Goal: Task Accomplishment & Management: Complete application form

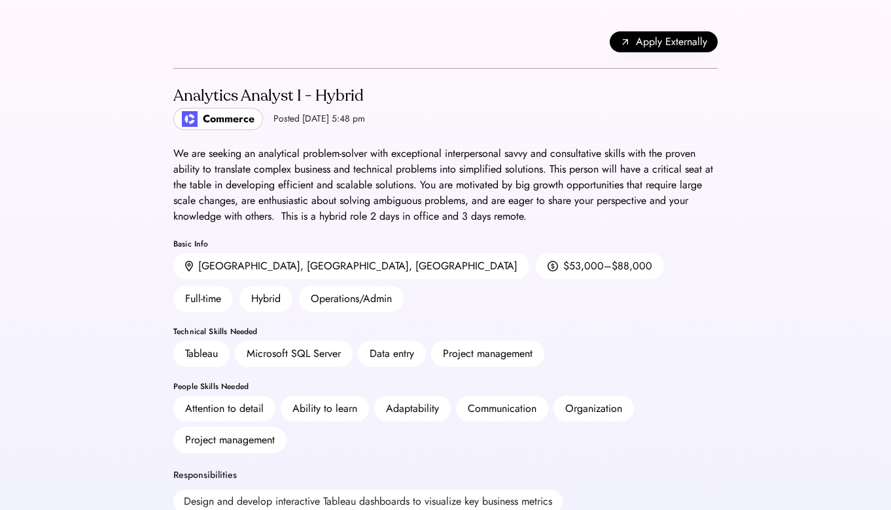
click at [643, 55] on div "Back Apply Externally" at bounding box center [445, 42] width 544 height 53
click at [643, 45] on span "Apply Externally" at bounding box center [671, 42] width 71 height 16
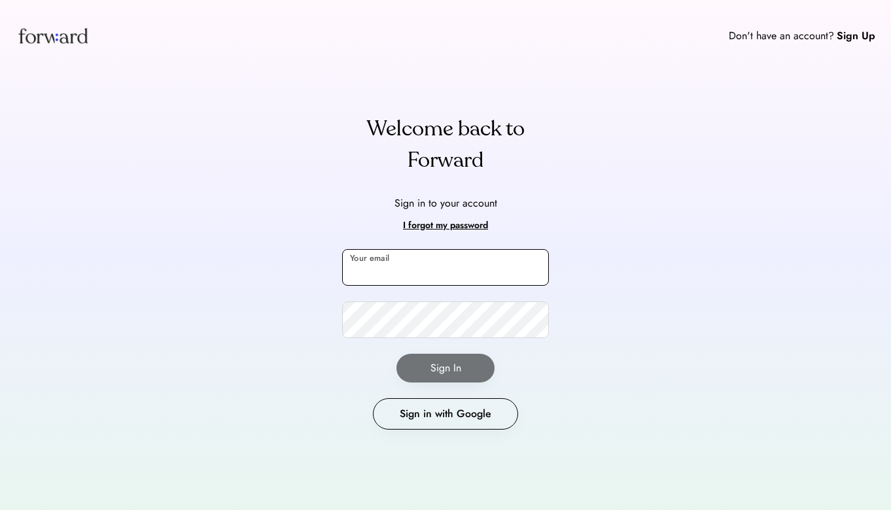
click at [396, 256] on input "email" at bounding box center [445, 267] width 207 height 37
click at [430, 226] on div "I forgot my password" at bounding box center [445, 226] width 85 height 16
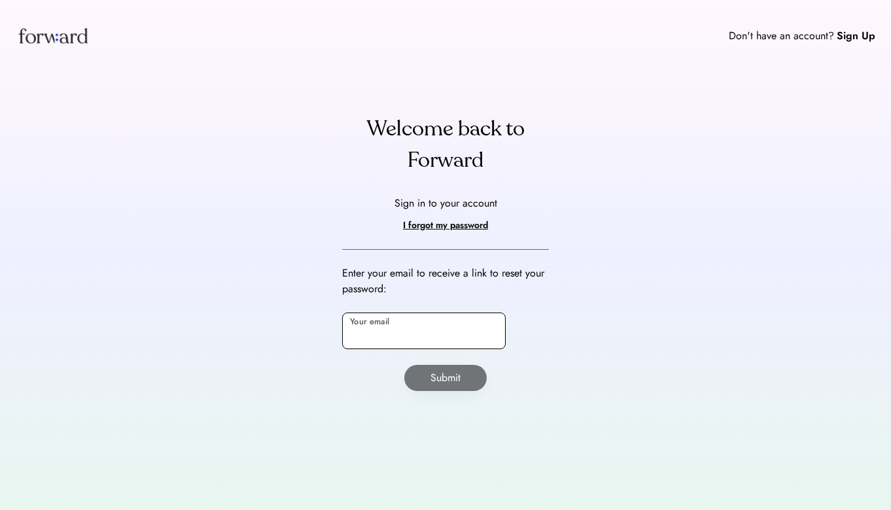
click at [411, 320] on input "email" at bounding box center [423, 331] width 163 height 37
type input "**********"
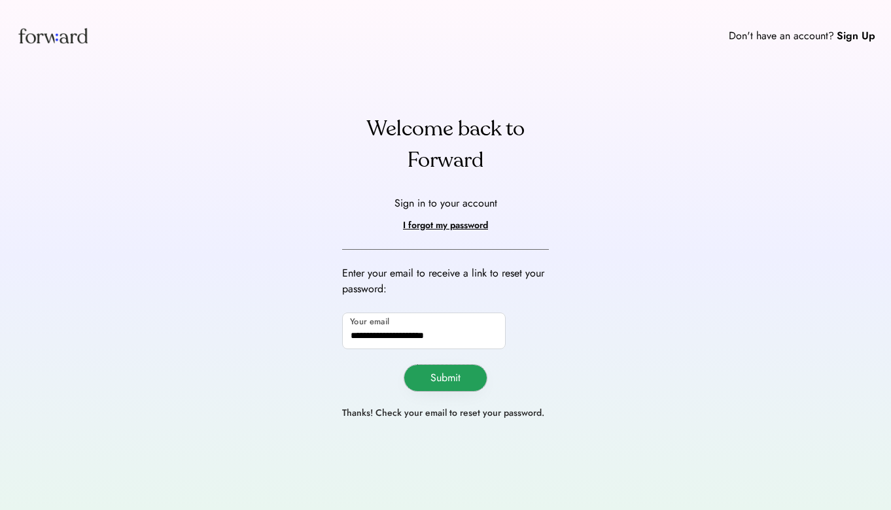
click at [421, 386] on button "Submit" at bounding box center [445, 378] width 82 height 26
click at [415, 201] on div "Sign in to your account" at bounding box center [445, 204] width 103 height 16
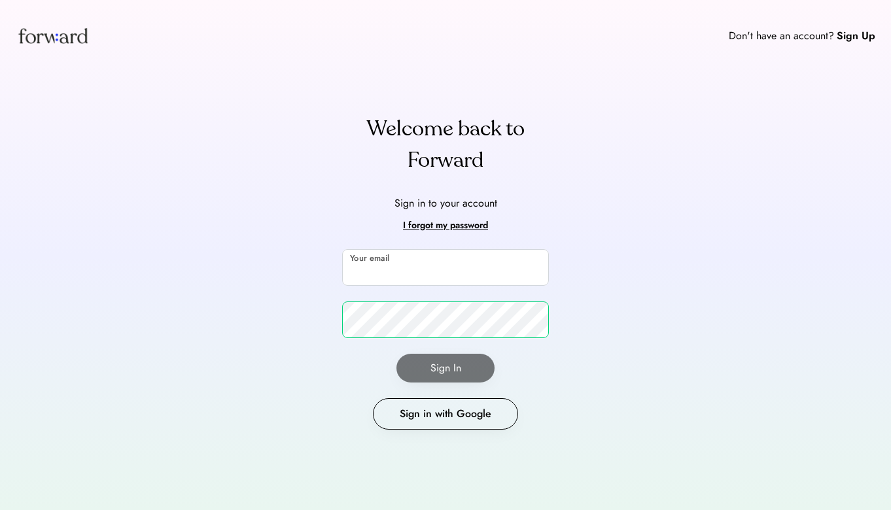
type input "**********"
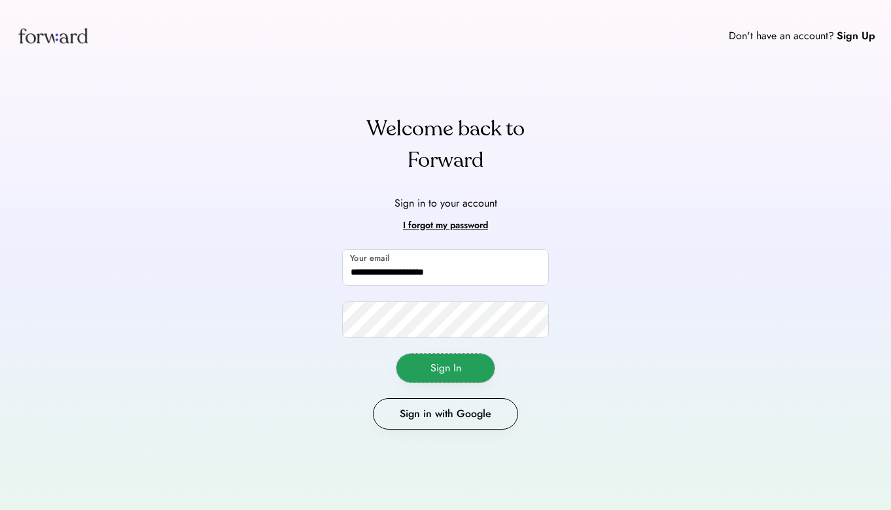
click at [445, 364] on button "Sign In" at bounding box center [445, 368] width 98 height 29
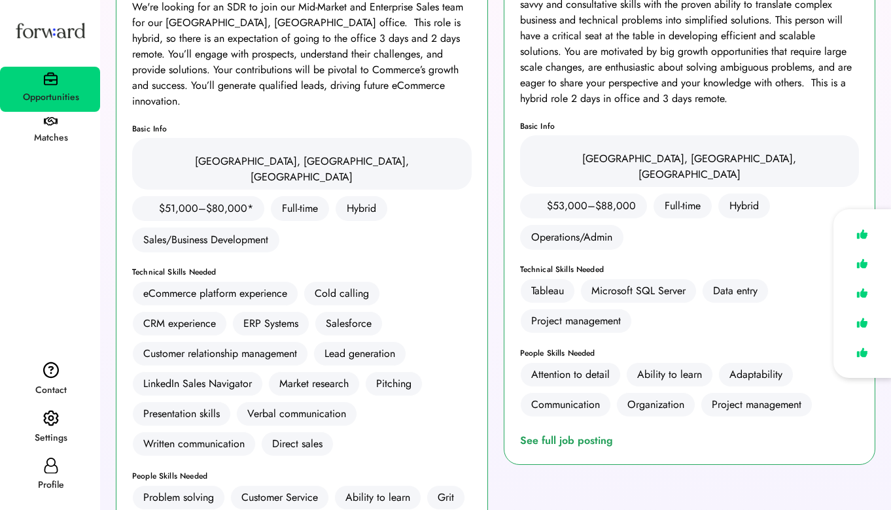
scroll to position [213, 0]
click at [560, 432] on div "See full job posting" at bounding box center [569, 440] width 98 height 16
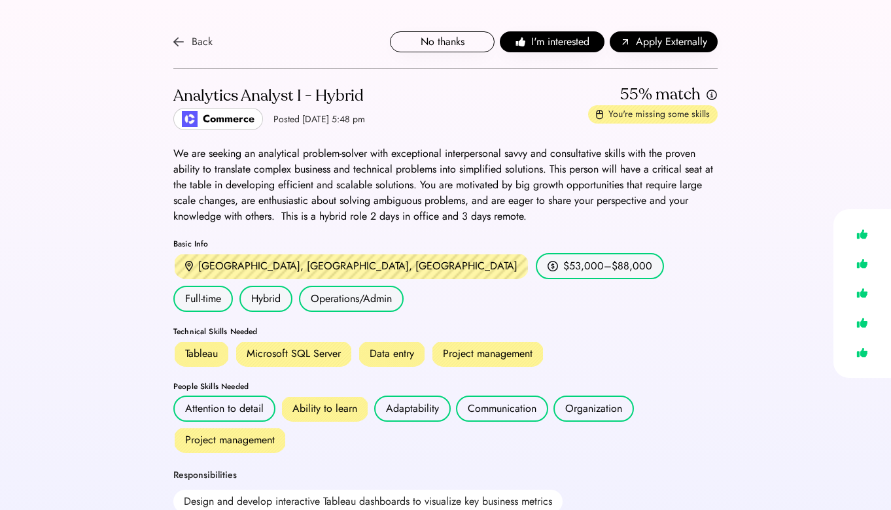
click at [210, 42] on div "Back" at bounding box center [202, 42] width 21 height 16
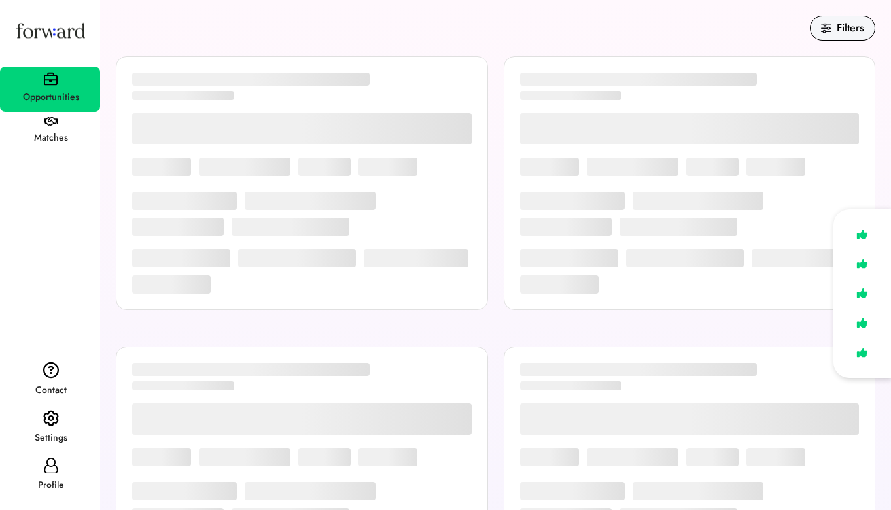
scroll to position [213, 0]
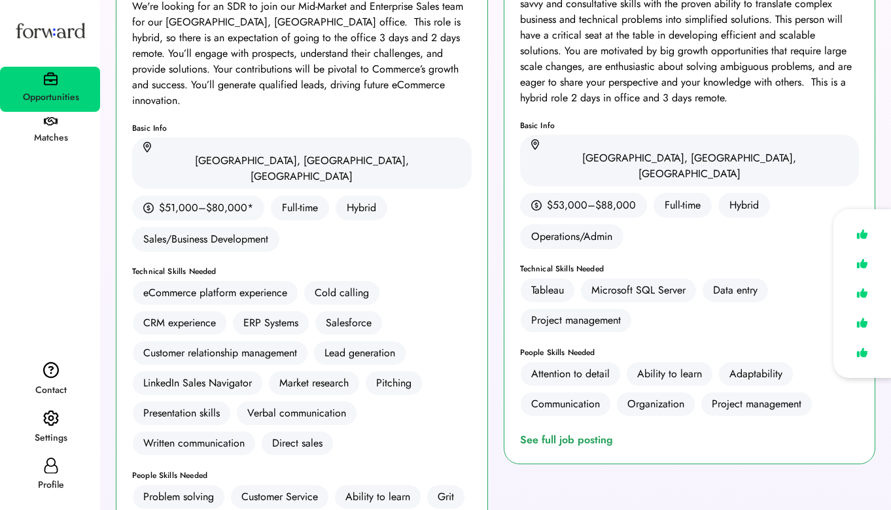
click at [50, 468] on icon at bounding box center [51, 466] width 16 height 16
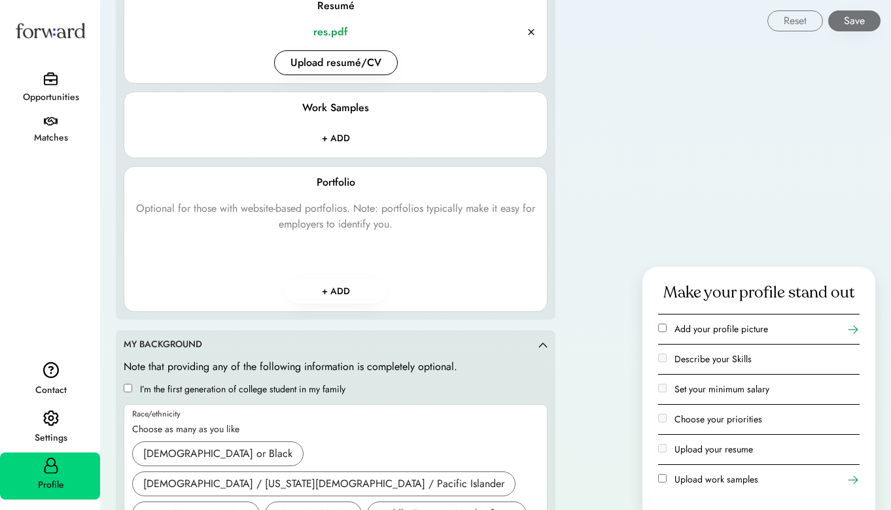
scroll to position [1779, 0]
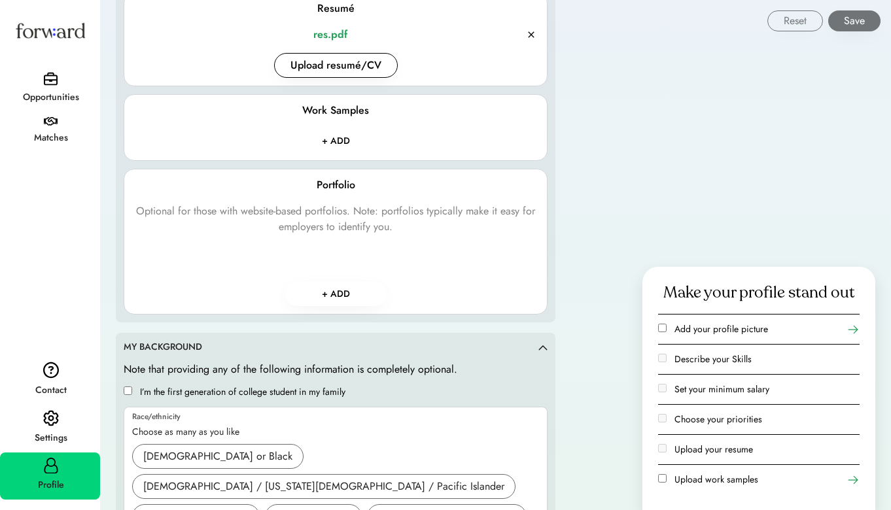
click at [27, 95] on div "Opportunities" at bounding box center [50, 98] width 99 height 16
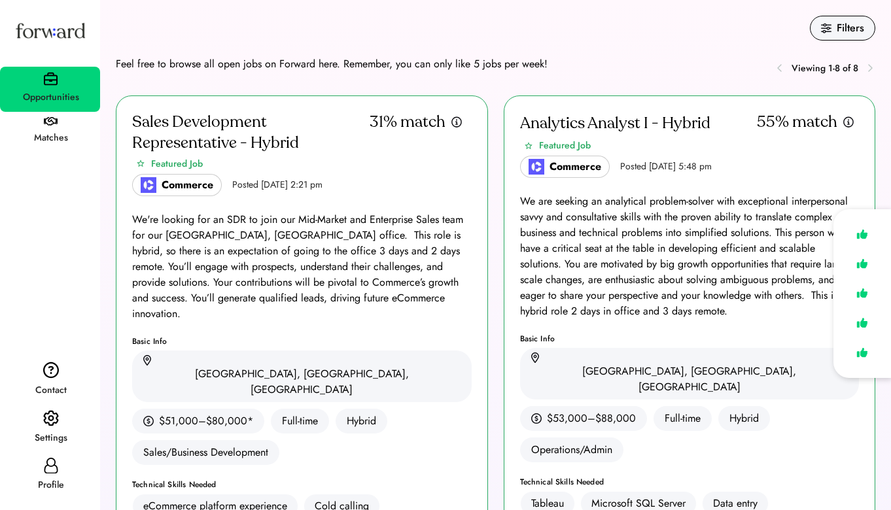
click at [700, 118] on div "Analytics Analyst I - Hybrid" at bounding box center [615, 123] width 190 height 21
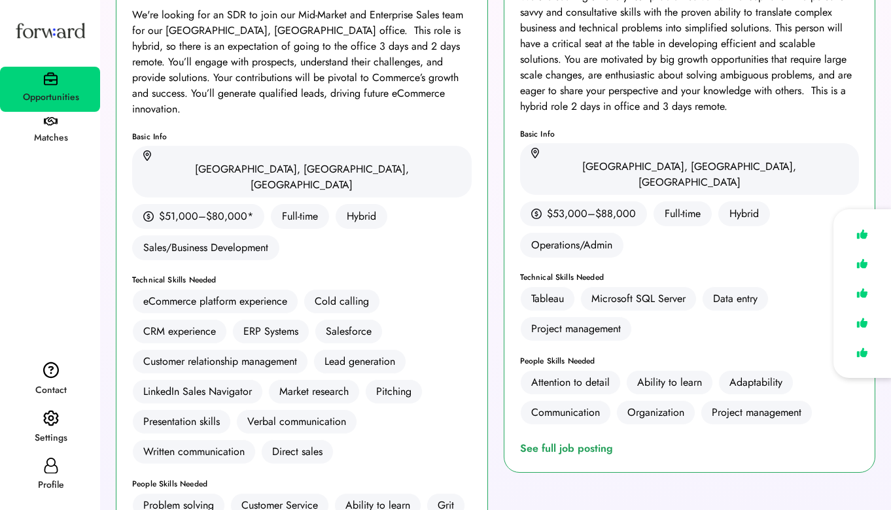
scroll to position [223, 0]
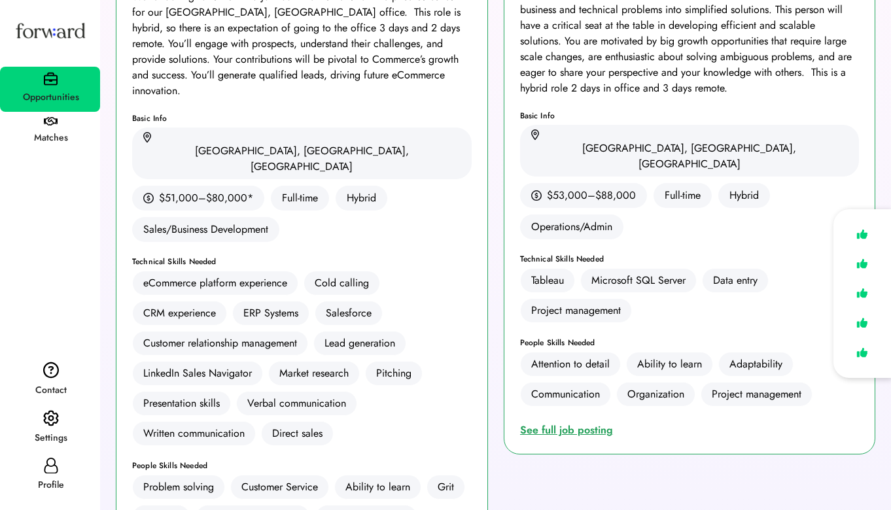
click at [592, 422] on div "See full job posting" at bounding box center [569, 430] width 98 height 16
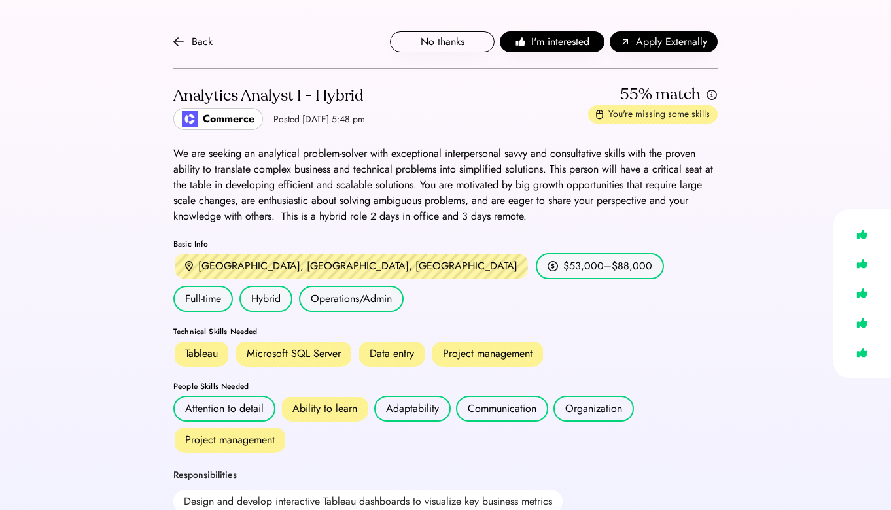
click at [552, 31] on div "Back No thanks I'm interested Apply Externally" at bounding box center [445, 42] width 544 height 53
click at [552, 39] on span "I'm interested" at bounding box center [560, 42] width 58 height 16
